Goal: Purchase product/service

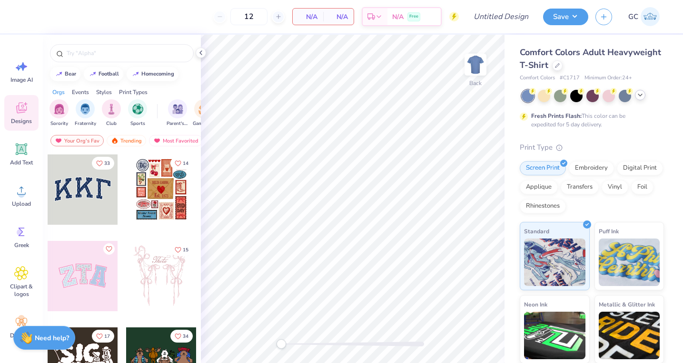
click at [637, 98] on icon at bounding box center [640, 95] width 8 height 8
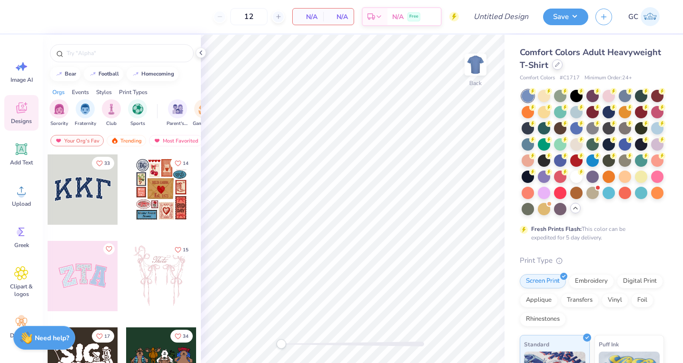
click at [558, 65] on icon at bounding box center [557, 64] width 5 height 5
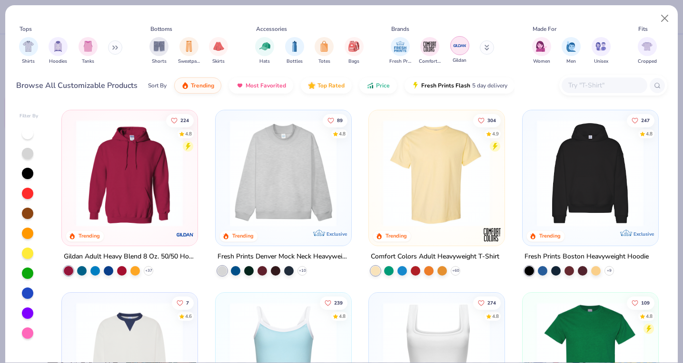
click at [456, 53] on div "filter for Gildan" at bounding box center [459, 45] width 19 height 19
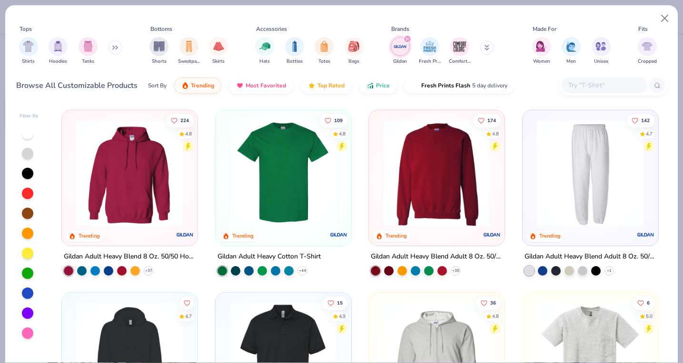
click at [283, 171] on img at bounding box center [283, 173] width 116 height 107
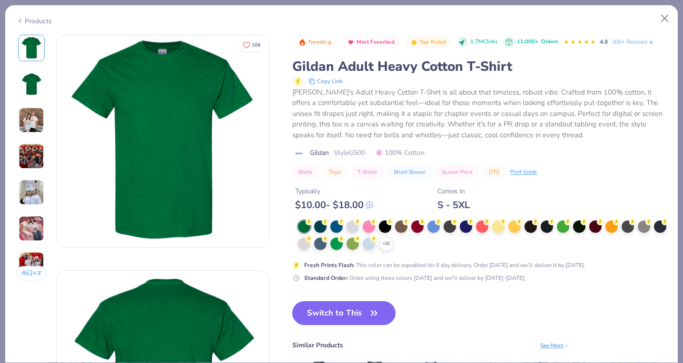
click at [331, 315] on button "Switch to This" at bounding box center [343, 314] width 103 height 24
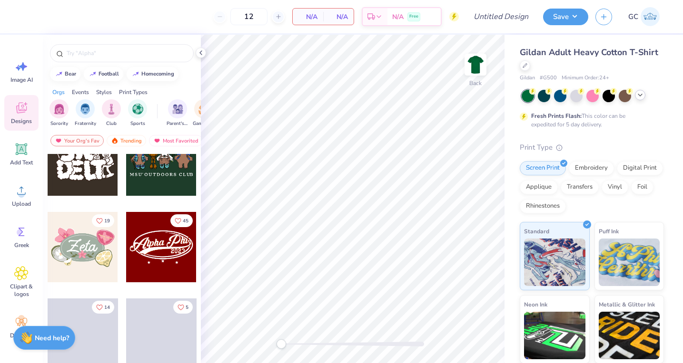
scroll to position [282, 0]
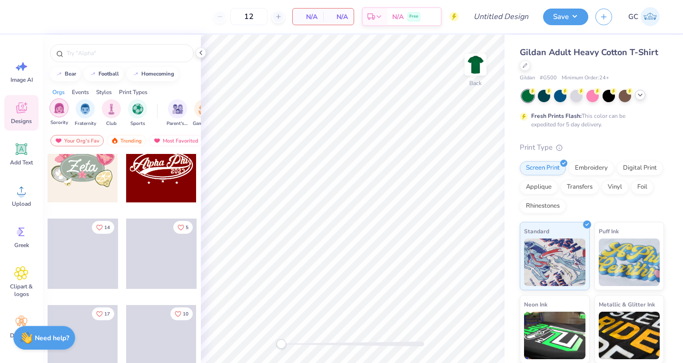
click at [60, 111] on img "filter for Sorority" at bounding box center [59, 108] width 11 height 11
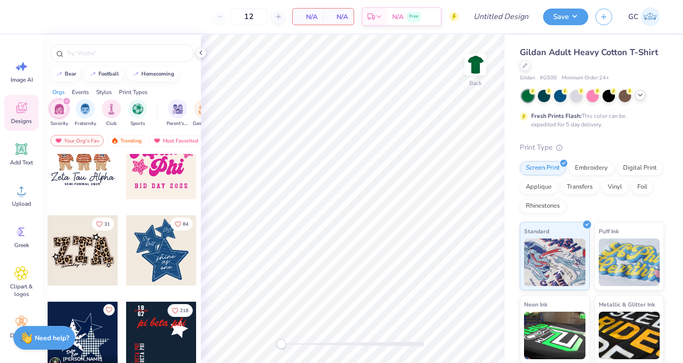
scroll to position [553, 0]
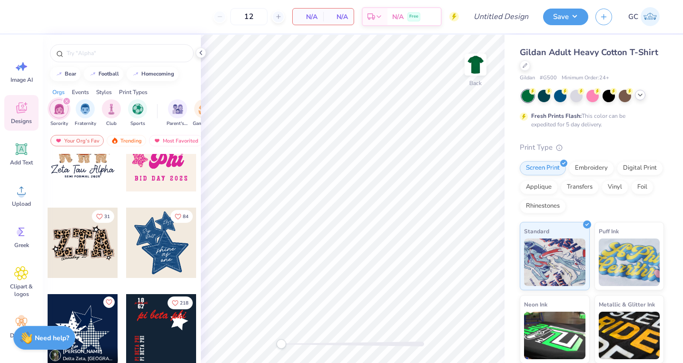
click at [164, 242] on div at bounding box center [161, 243] width 70 height 70
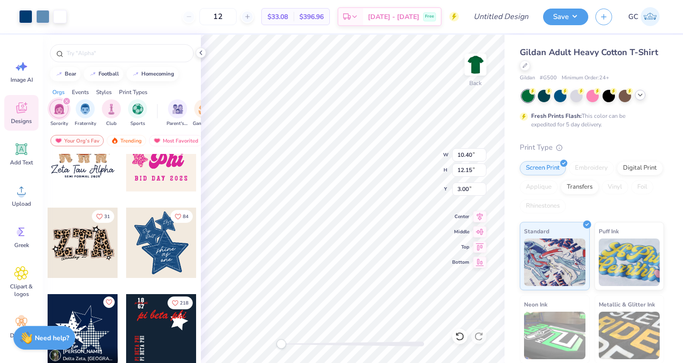
drag, startPoint x: 241, startPoint y: 15, endPoint x: 197, endPoint y: 15, distance: 43.8
click at [197, 15] on div "12" at bounding box center [217, 16] width 71 height 17
type input "30"
click at [410, 25] on div "[DATE] - [DATE] Free" at bounding box center [402, 18] width 78 height 17
